Goal: Information Seeking & Learning: Learn about a topic

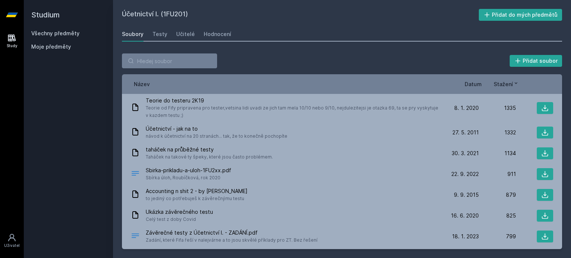
click at [51, 34] on link "Všechny předměty" at bounding box center [55, 33] width 48 height 6
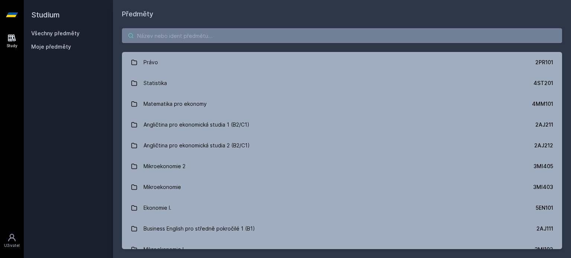
click at [152, 38] on input "search" at bounding box center [342, 35] width 440 height 15
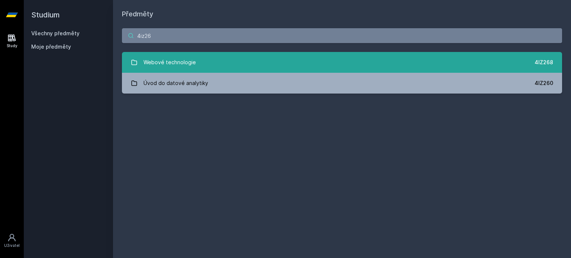
type input "4iz26"
click at [244, 65] on link "Webové technologie 4IZ268" at bounding box center [342, 62] width 440 height 21
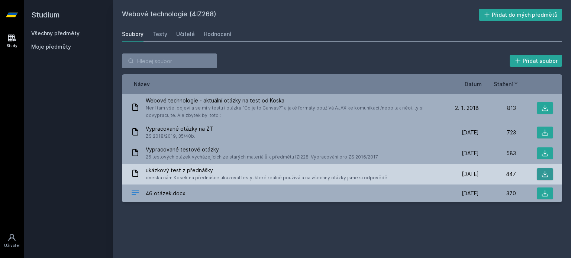
click at [540, 173] on button at bounding box center [545, 174] width 16 height 12
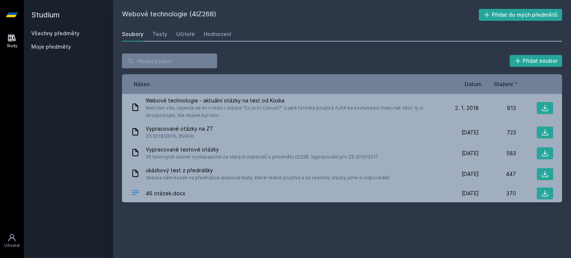
click at [469, 83] on span "Datum" at bounding box center [473, 84] width 17 height 8
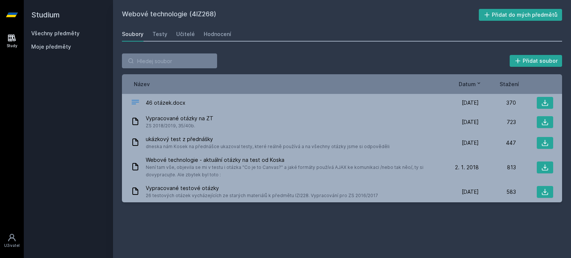
click at [193, 32] on div "Soubory Testy Učitelé Hodnocení" at bounding box center [342, 34] width 440 height 15
click at [189, 32] on div "Učitelé" at bounding box center [185, 33] width 19 height 7
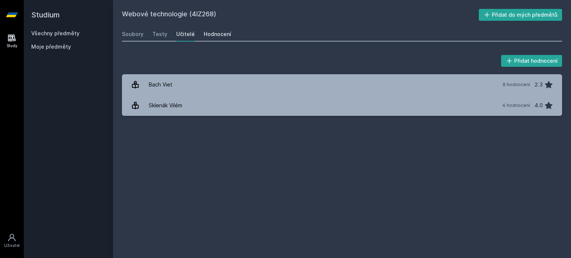
click at [216, 34] on div "Hodnocení" at bounding box center [218, 33] width 28 height 7
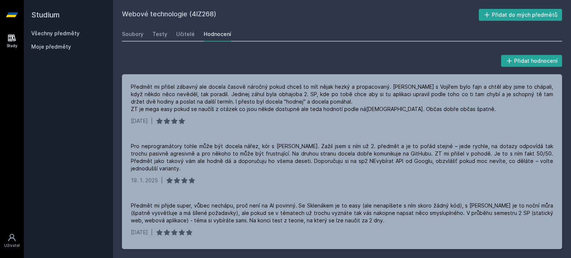
click at [195, 35] on div "Soubory Testy Učitelé Hodnocení" at bounding box center [342, 34] width 440 height 15
click at [188, 32] on div "Učitelé" at bounding box center [185, 33] width 19 height 7
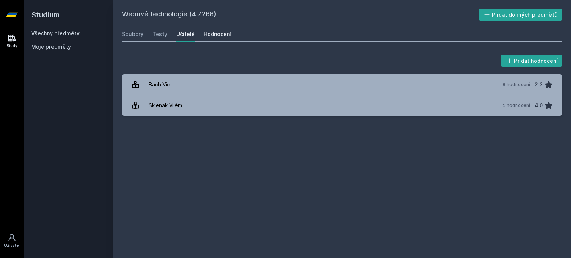
click at [212, 28] on link "Hodnocení" at bounding box center [218, 34] width 28 height 15
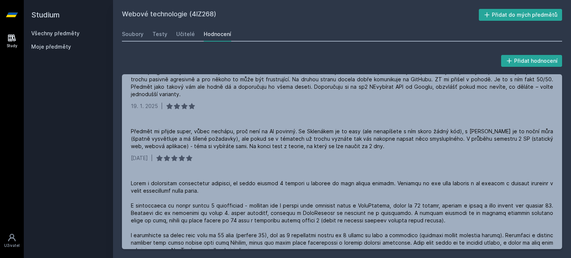
scroll to position [37, 0]
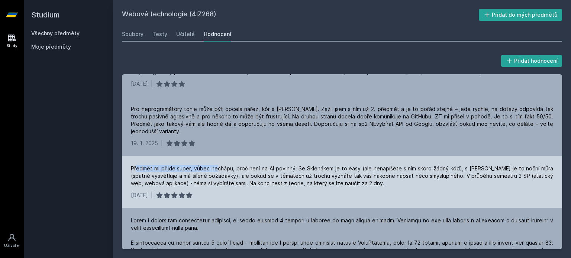
drag, startPoint x: 136, startPoint y: 168, endPoint x: 214, endPoint y: 162, distance: 78.3
click at [214, 162] on div "Předmět mi přijde super, vůbec nechápu, proč není na AI povinný. Se Sklenákem j…" at bounding box center [342, 182] width 440 height 52
click at [213, 162] on div "Předmět mi přijde super, vůbec nechápu, proč není na AI povinný. Se Sklenákem j…" at bounding box center [342, 182] width 440 height 52
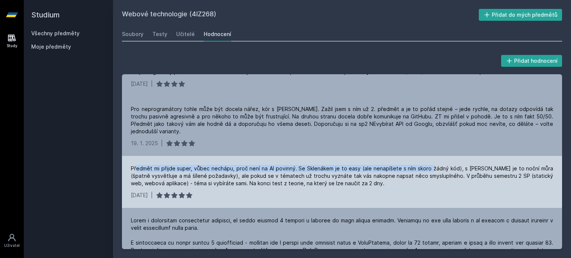
drag, startPoint x: 136, startPoint y: 170, endPoint x: 426, endPoint y: 166, distance: 289.6
click at [426, 166] on div "Předmět mi přijde super, vůbec nechápu, proč není na AI povinný. Se Sklenákem j…" at bounding box center [342, 176] width 422 height 22
click at [424, 166] on div "Předmět mi přijde super, vůbec nechápu, proč není na AI povinný. Se Sklenákem j…" at bounding box center [342, 176] width 422 height 22
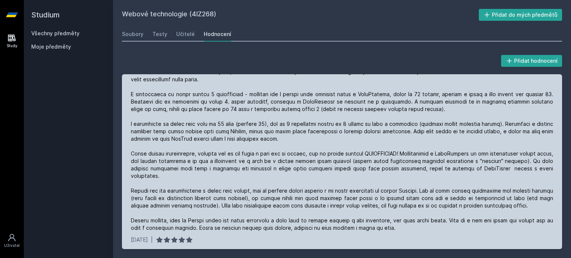
scroll to position [149, 0]
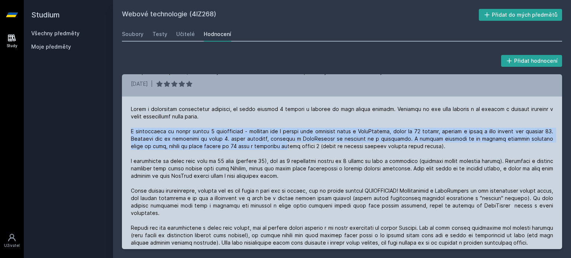
drag, startPoint x: 132, startPoint y: 132, endPoint x: 278, endPoint y: 148, distance: 146.9
click at [278, 148] on div at bounding box center [342, 188] width 422 height 164
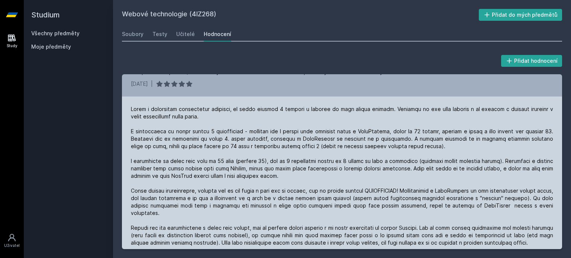
click at [262, 150] on div at bounding box center [342, 188] width 422 height 164
drag, startPoint x: 241, startPoint y: 147, endPoint x: 375, endPoint y: 153, distance: 134.0
click at [375, 153] on div at bounding box center [342, 188] width 422 height 164
click at [335, 167] on div at bounding box center [342, 188] width 422 height 164
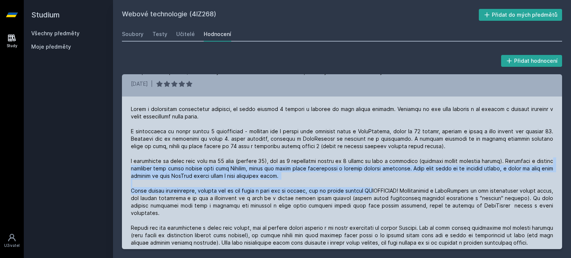
drag, startPoint x: 149, startPoint y: 165, endPoint x: 384, endPoint y: 187, distance: 236.0
click at [384, 187] on div at bounding box center [342, 188] width 422 height 164
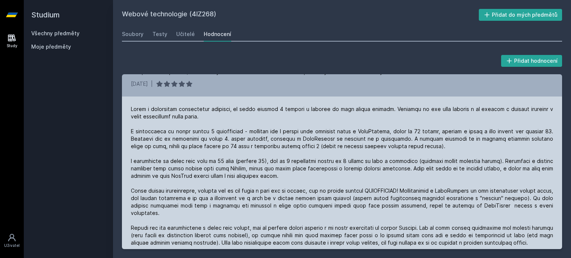
click at [349, 200] on div at bounding box center [342, 188] width 422 height 164
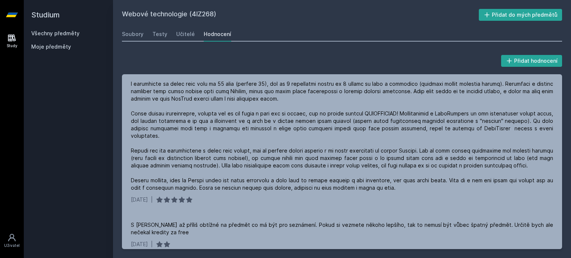
scroll to position [0, 0]
